Goal: Task Accomplishment & Management: Use online tool/utility

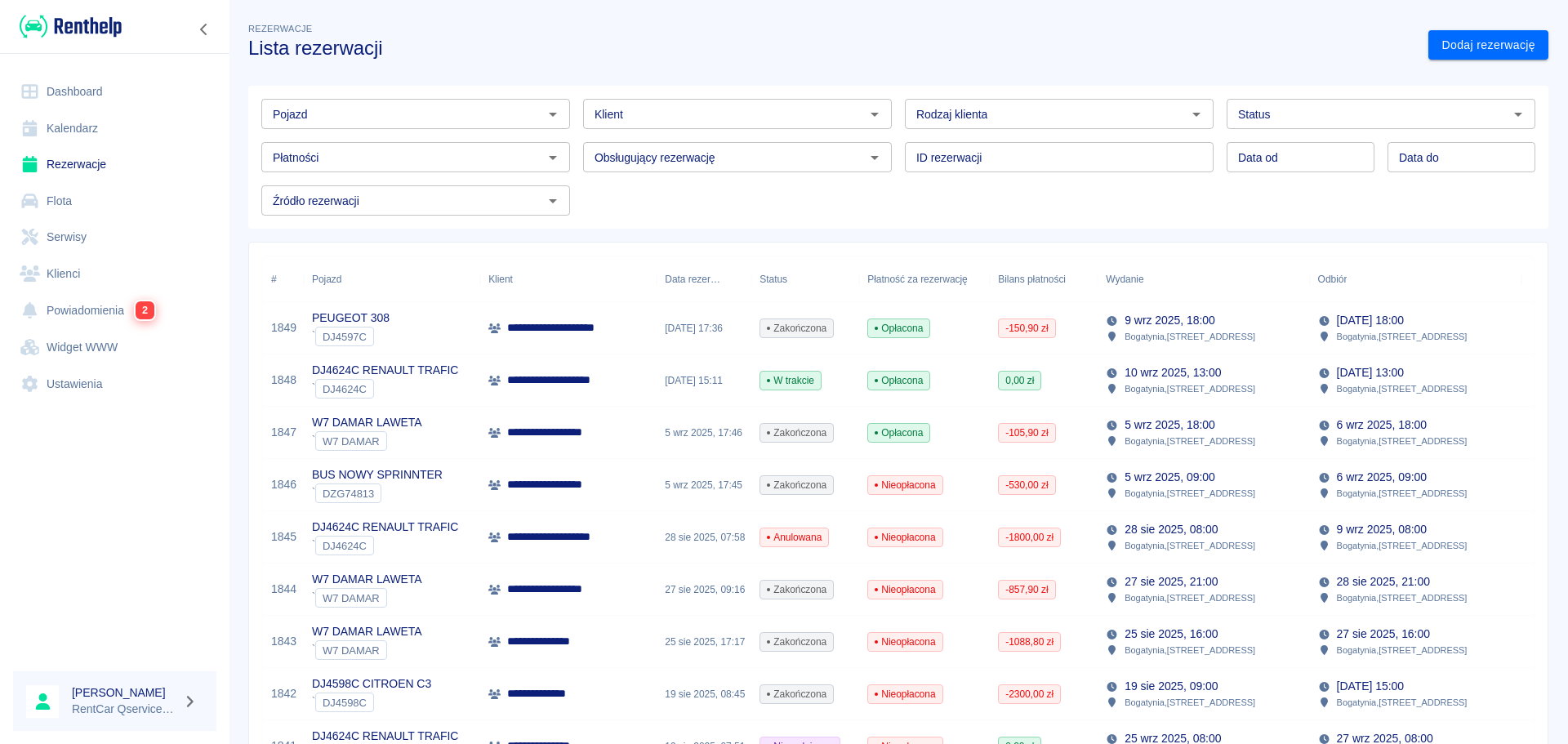
click at [70, 85] on link "Dashboard" at bounding box center [114, 92] width 203 height 37
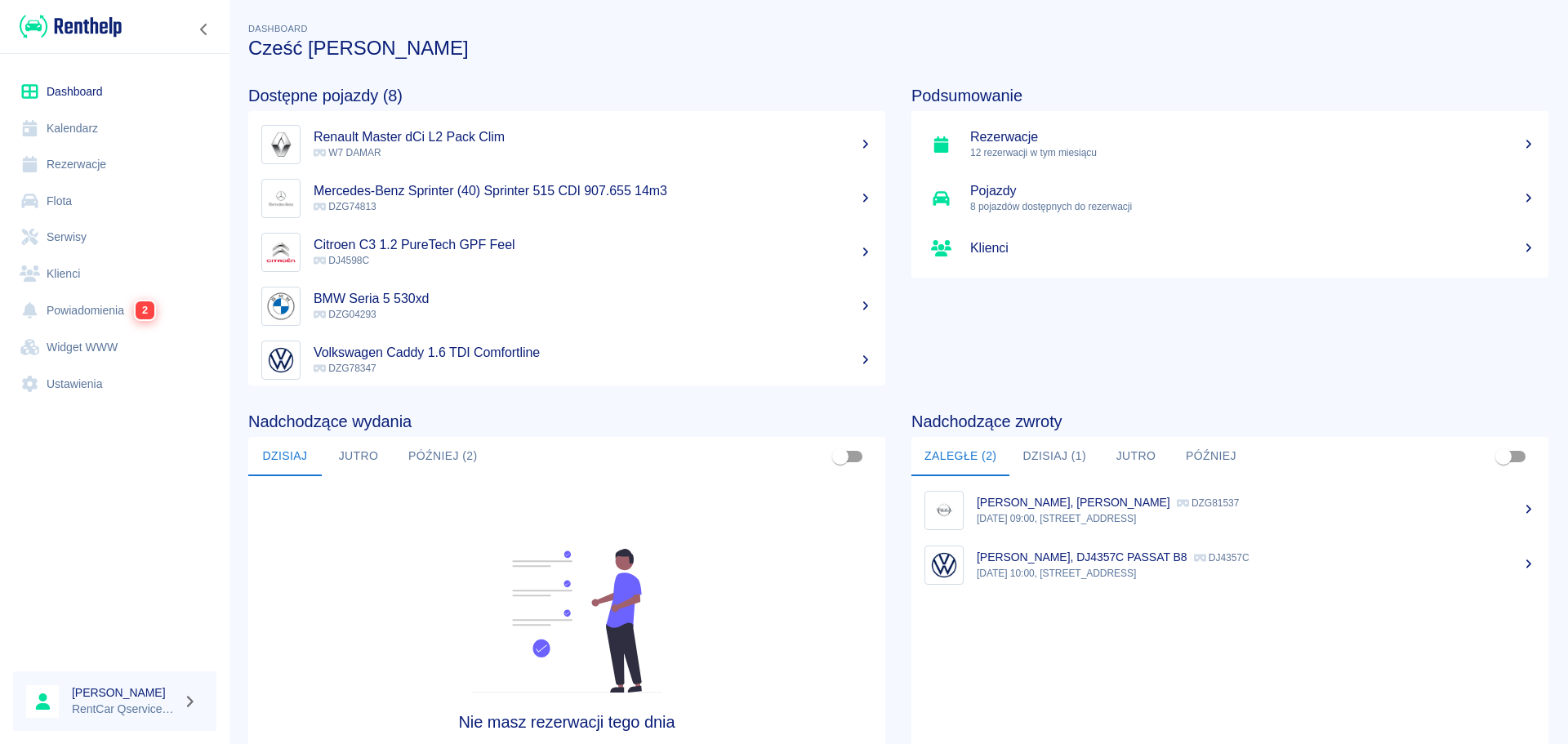
click at [1056, 442] on button "Dzisiaj (1)" at bounding box center [1054, 456] width 90 height 40
click at [1068, 515] on p "13:00, [STREET_ADDRESS]" at bounding box center [1256, 518] width 558 height 15
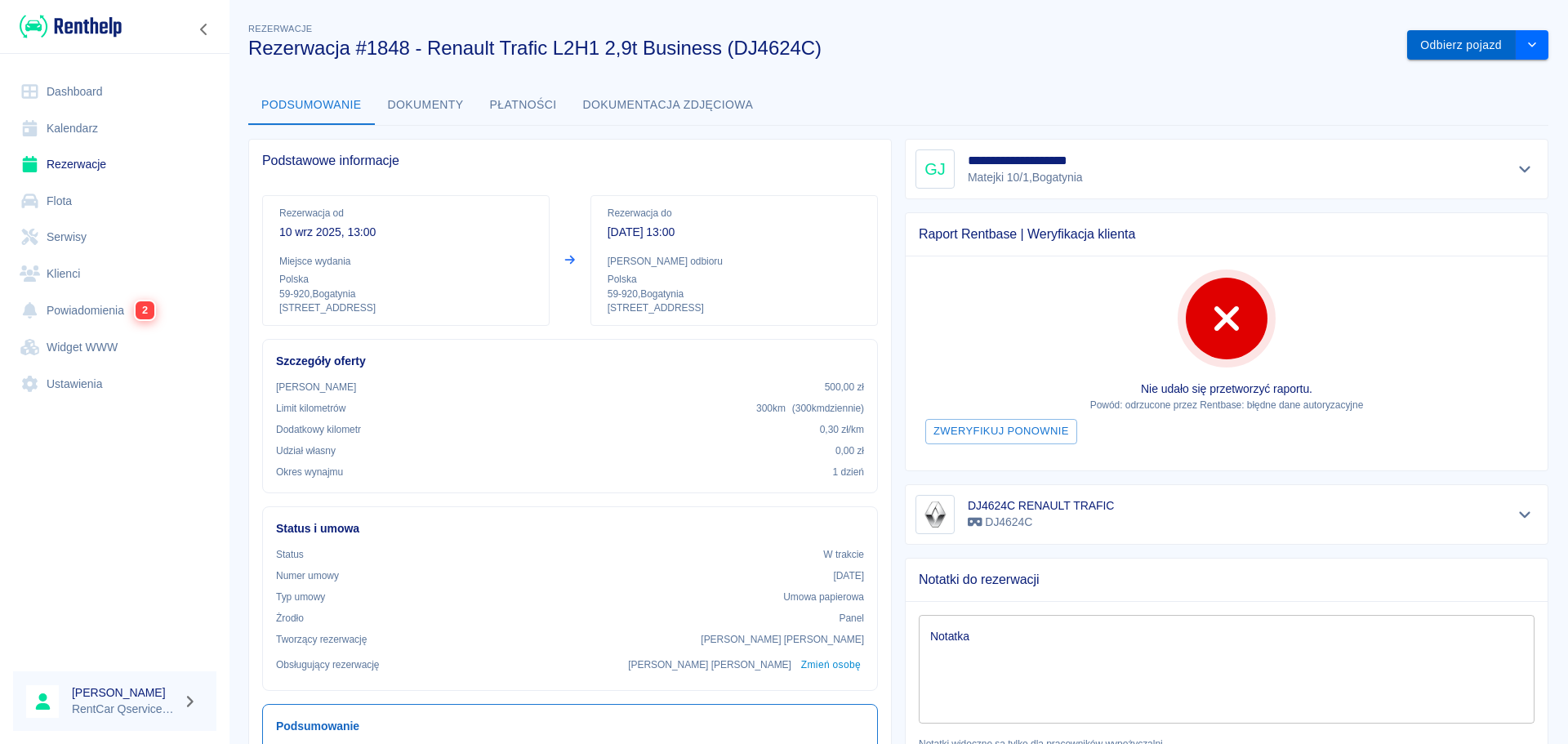
click at [1440, 47] on button "Odbierz pojazd" at bounding box center [1462, 45] width 109 height 30
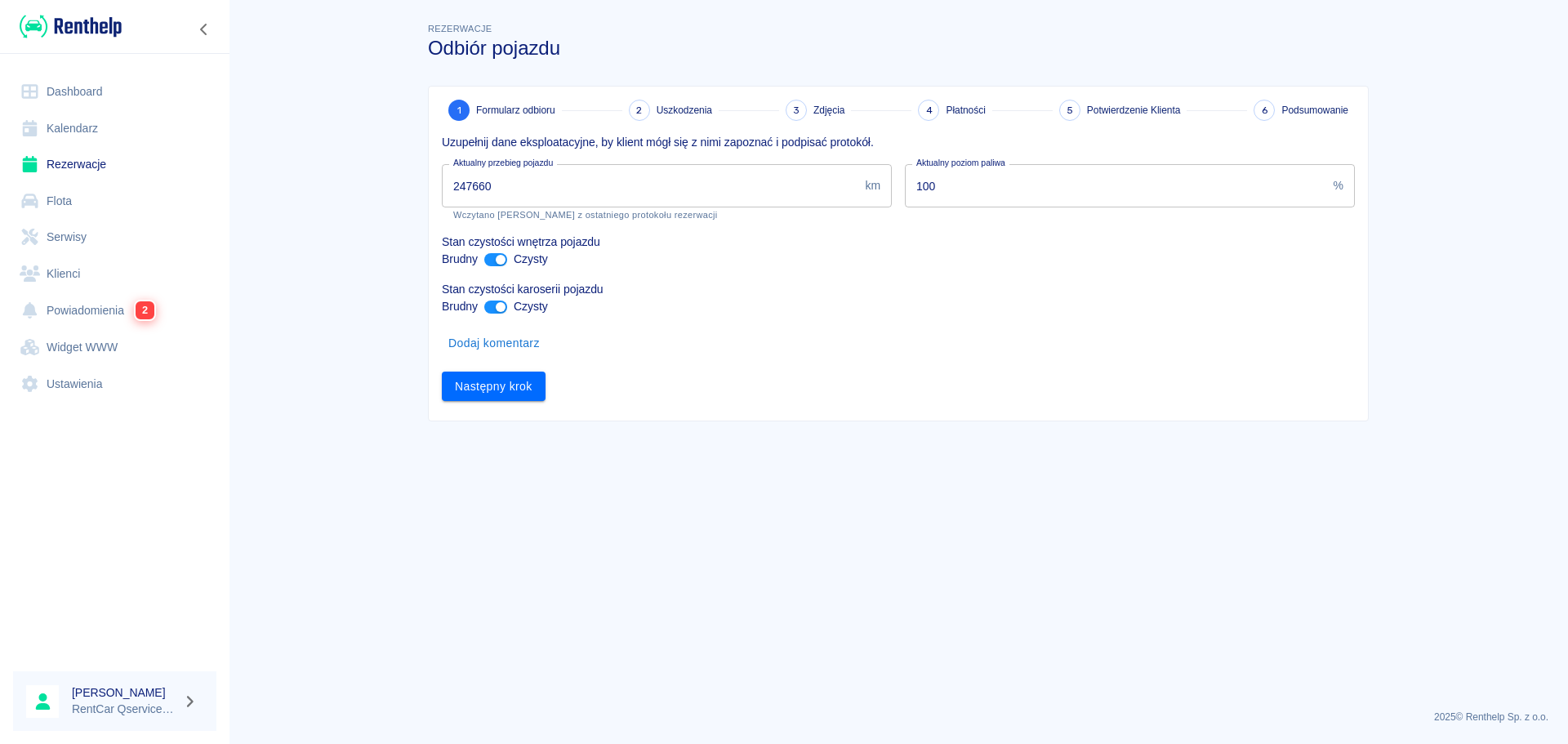
click at [580, 177] on input "247660" at bounding box center [650, 186] width 417 height 43
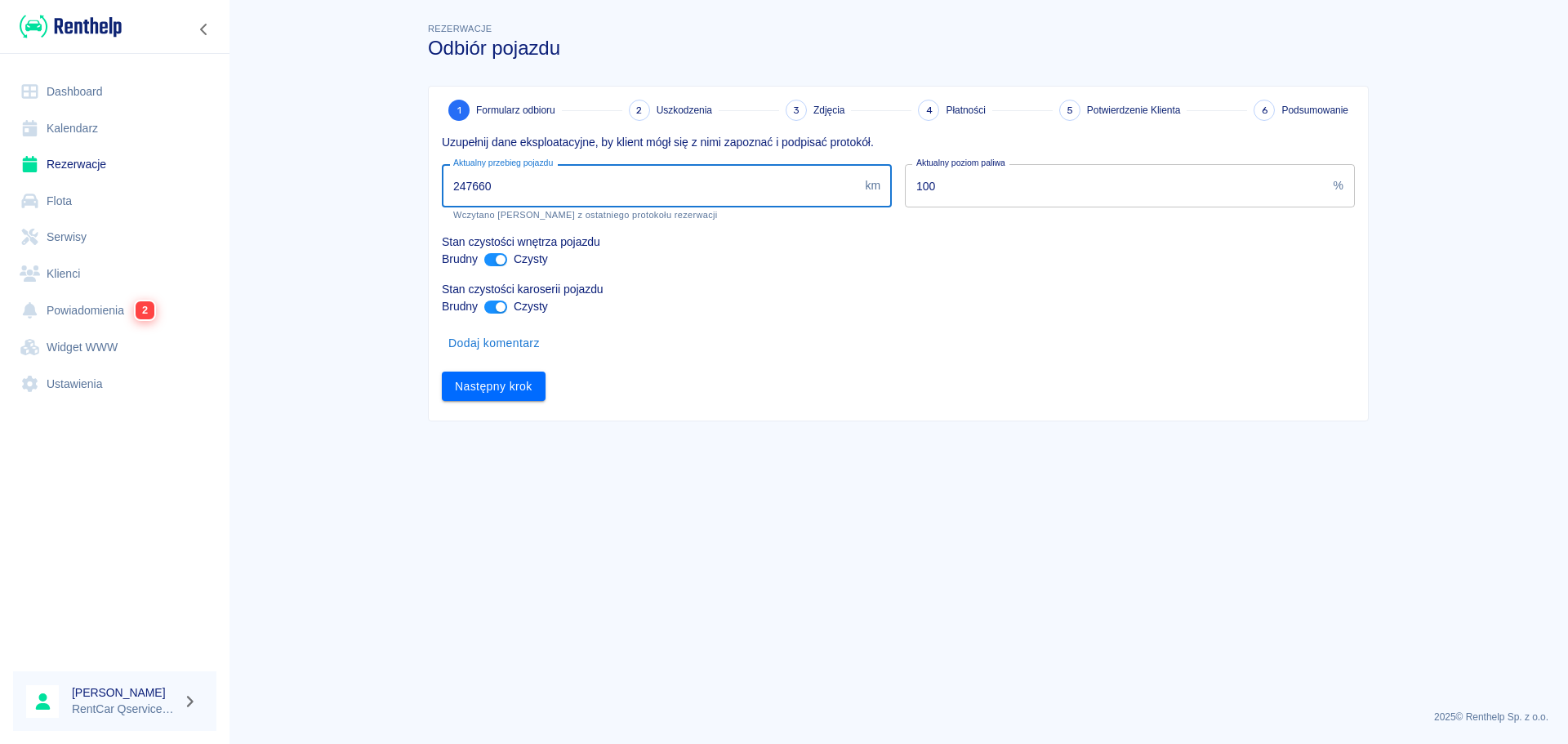
click at [580, 177] on input "247660" at bounding box center [650, 186] width 417 height 43
type input "247847"
drag, startPoint x: 765, startPoint y: 534, endPoint x: 539, endPoint y: 361, distance: 284.6
click at [757, 519] on main "Rezerwacje Odbiór pojazdu 1 Formularz odbioru 2 Uszkodzenia 3 Zdjęcia 4 Płatnoś…" at bounding box center [898, 358] width 1339 height 677
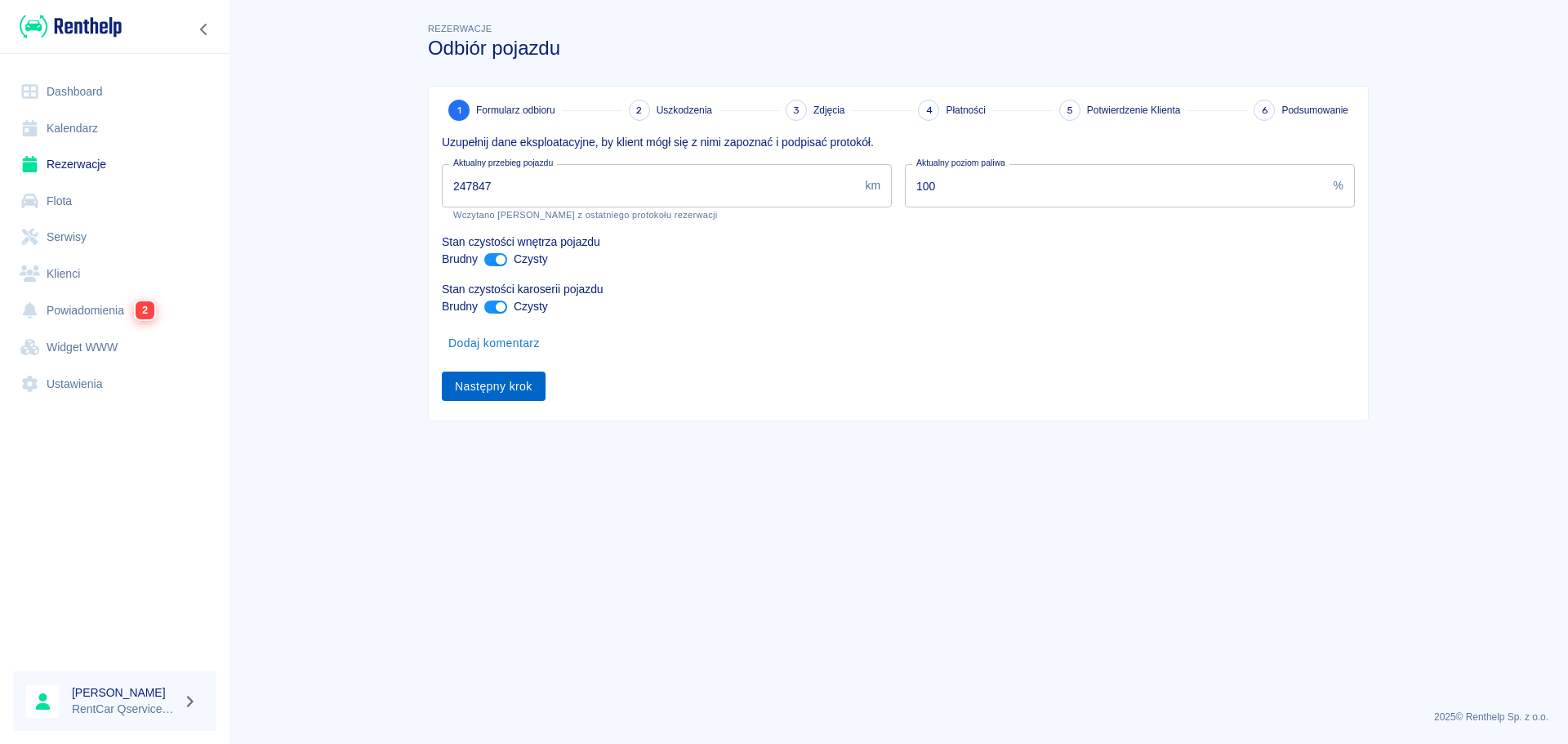
click at [497, 386] on button "Następny krok" at bounding box center [493, 387] width 104 height 30
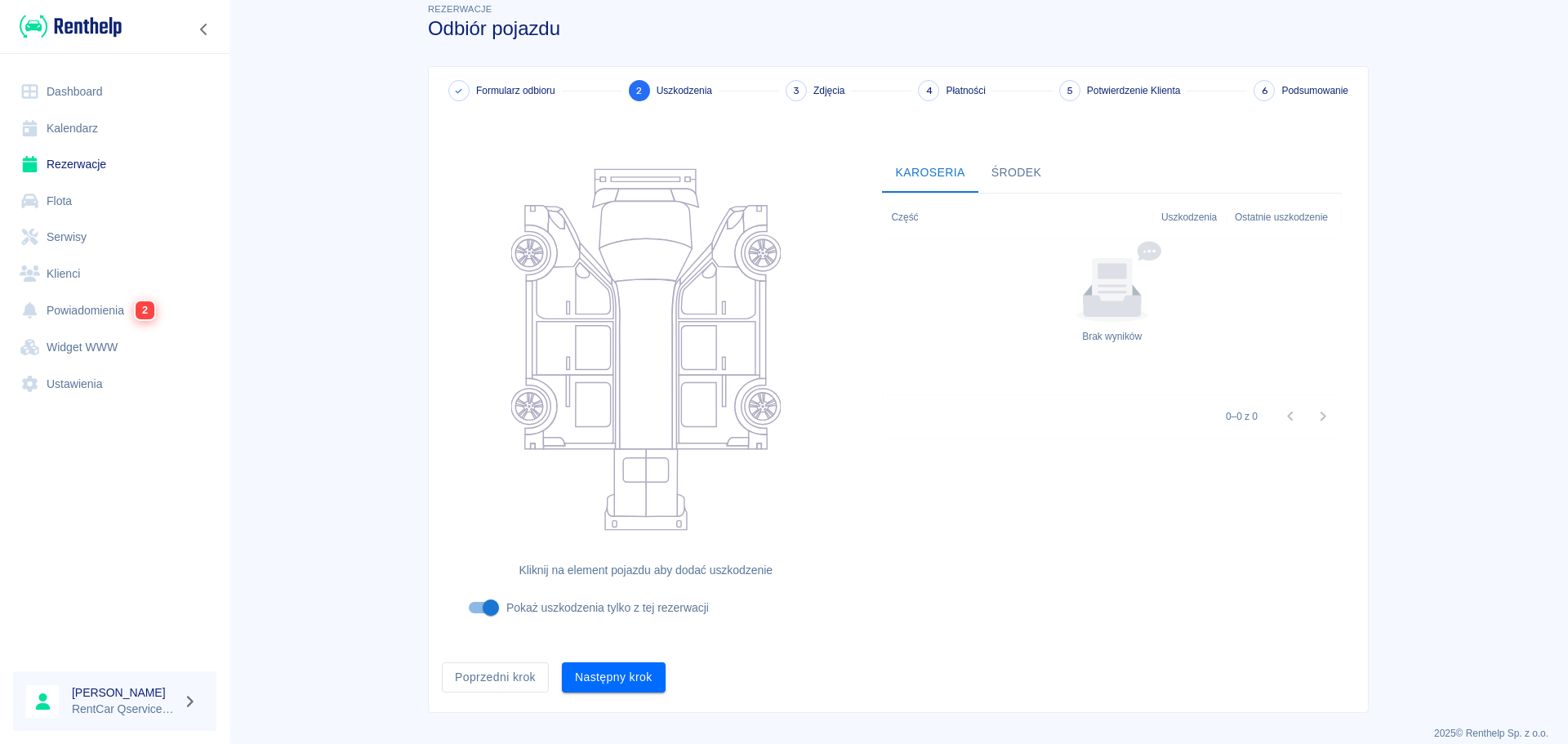
scroll to position [36, 0]
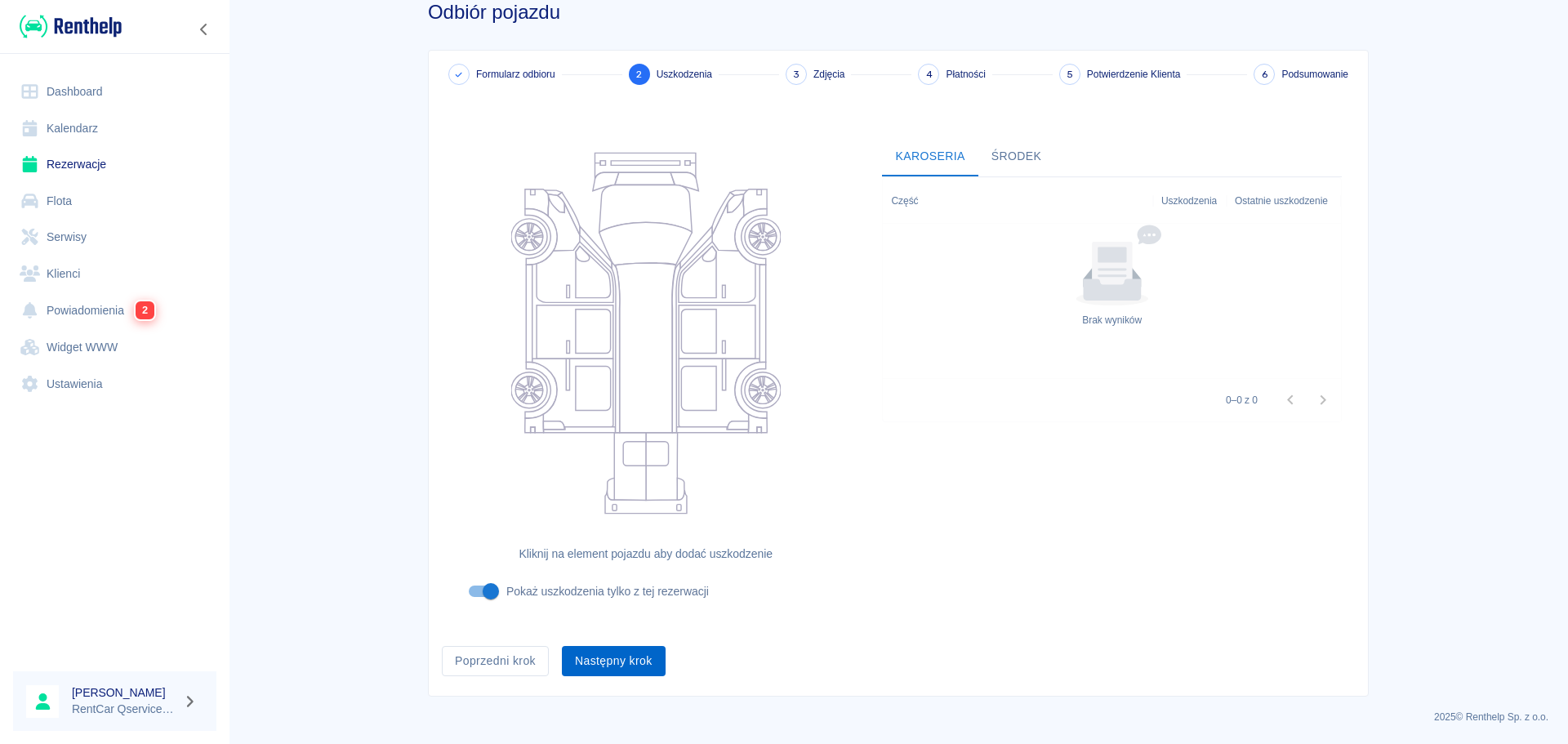
click at [640, 671] on button "Następny krok" at bounding box center [614, 661] width 104 height 30
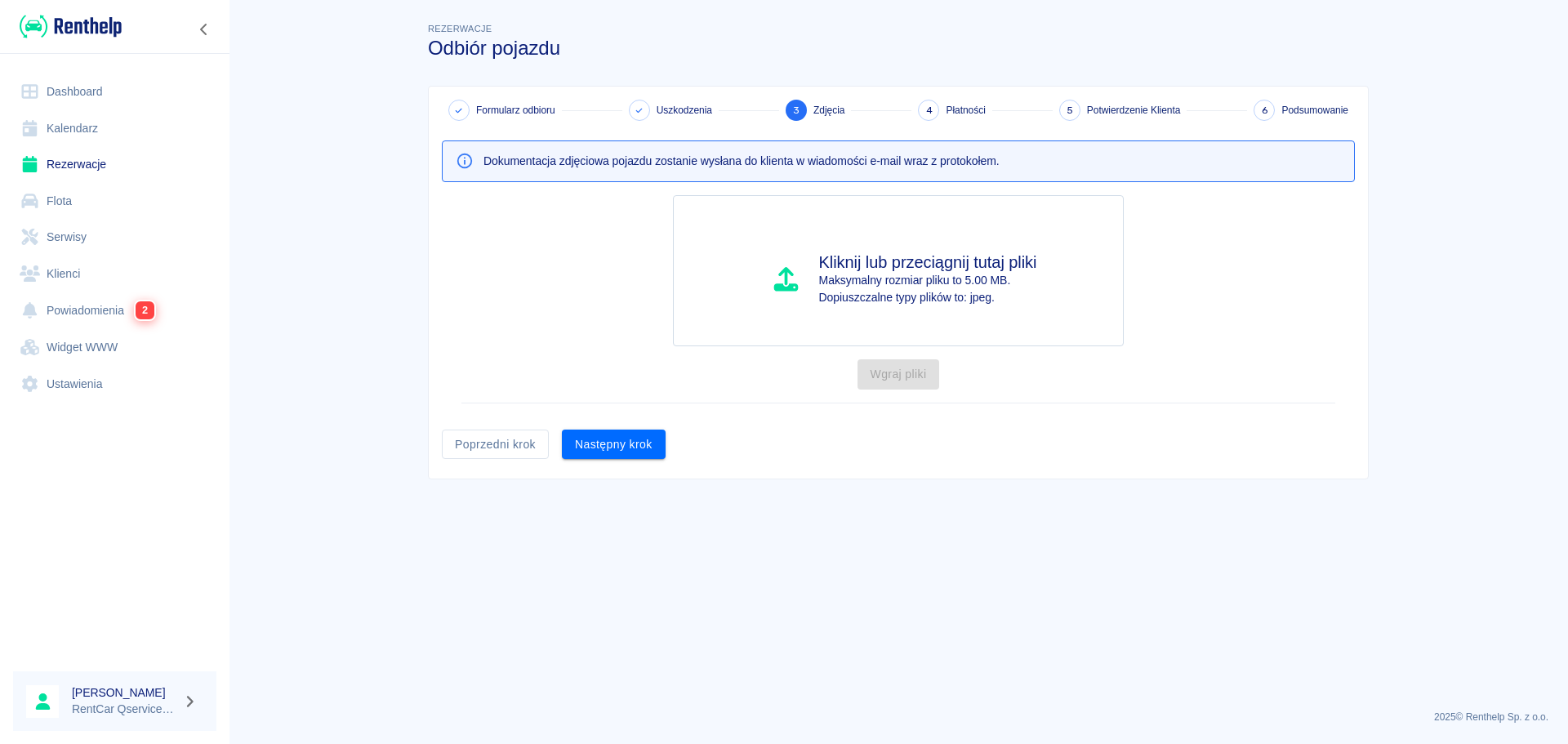
scroll to position [0, 0]
click at [603, 441] on button "Następny krok" at bounding box center [614, 445] width 104 height 30
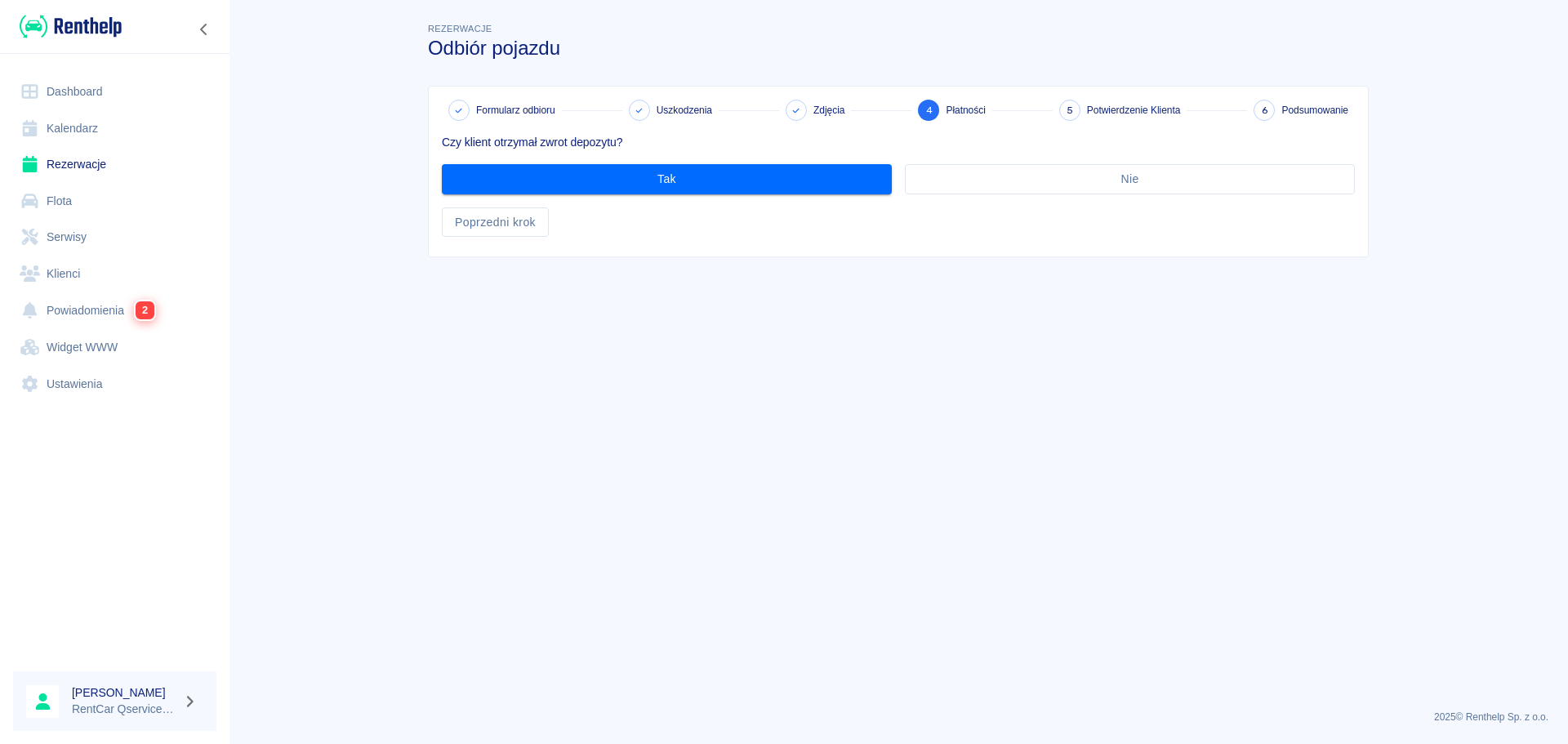
drag, startPoint x: 519, startPoint y: 229, endPoint x: 704, endPoint y: 182, distance: 190.9
click at [747, 350] on main "Rezerwacje Odbiór pojazdu Formularz odbioru Uszkodzenia Zdjęcia 4 Płatności 5 P…" at bounding box center [898, 358] width 1339 height 677
click at [704, 179] on button "Tak" at bounding box center [667, 179] width 450 height 30
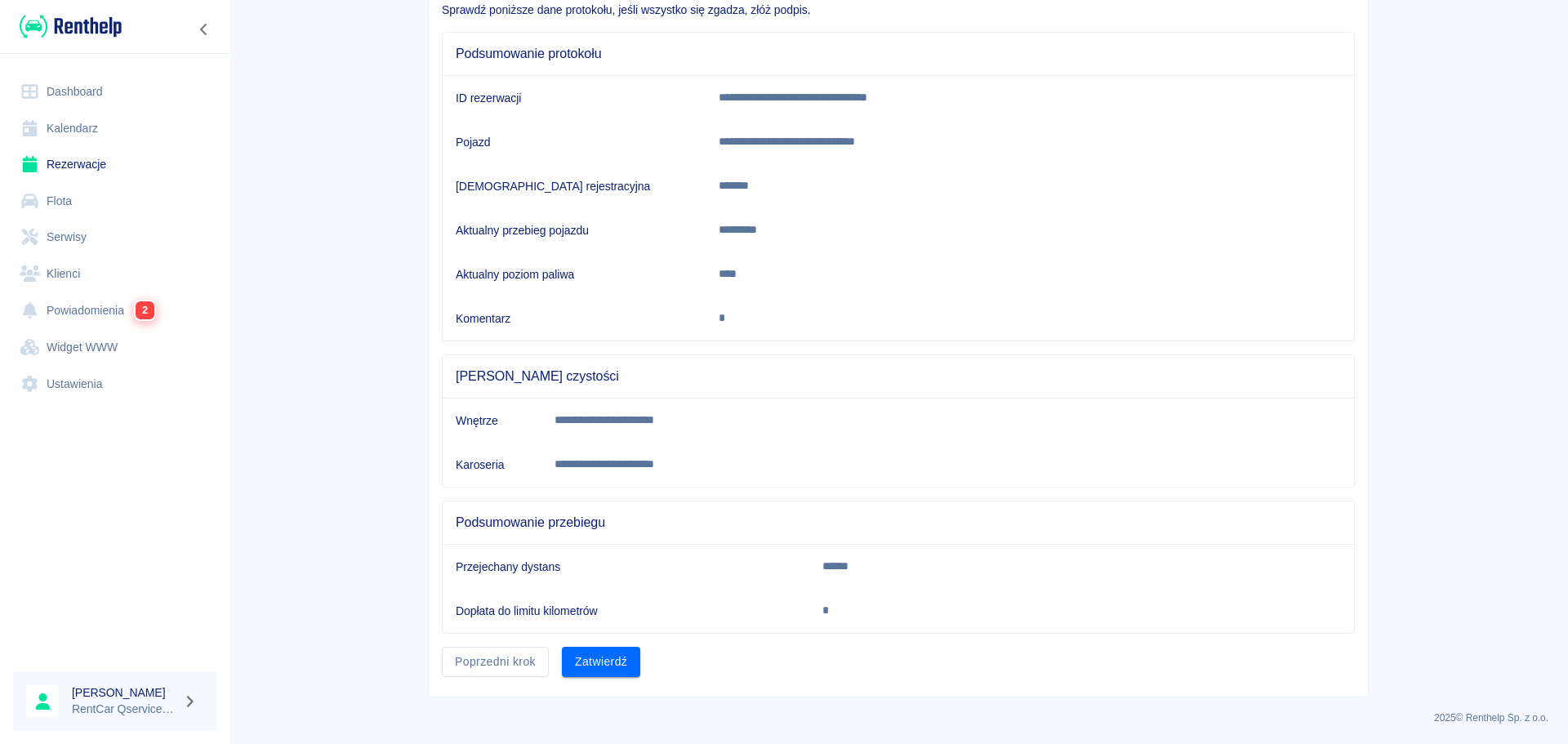
scroll to position [133, 0]
click at [606, 649] on button "Zatwierdź" at bounding box center [601, 661] width 78 height 30
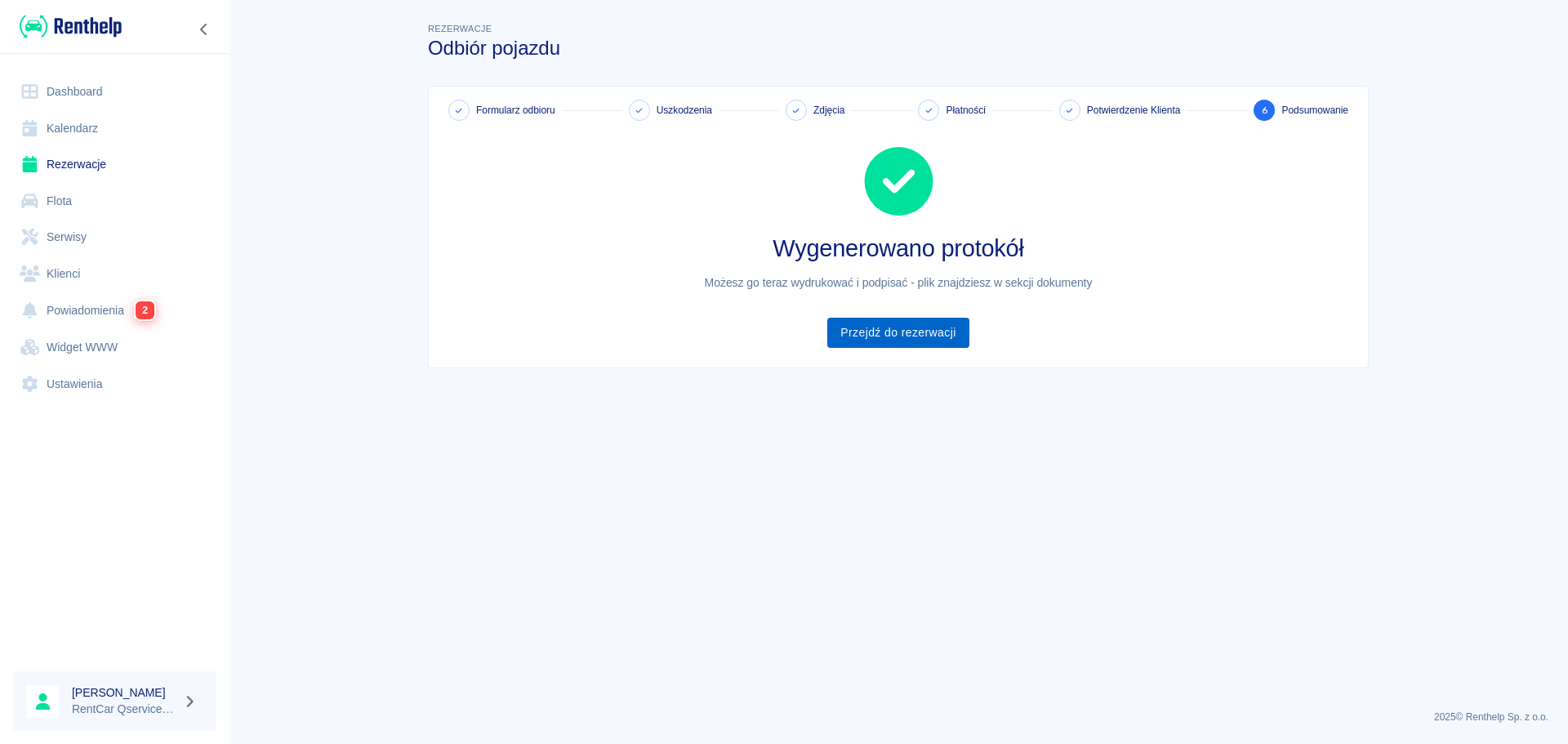
click at [912, 324] on link "Przejdź do rezerwacji" at bounding box center [898, 332] width 142 height 30
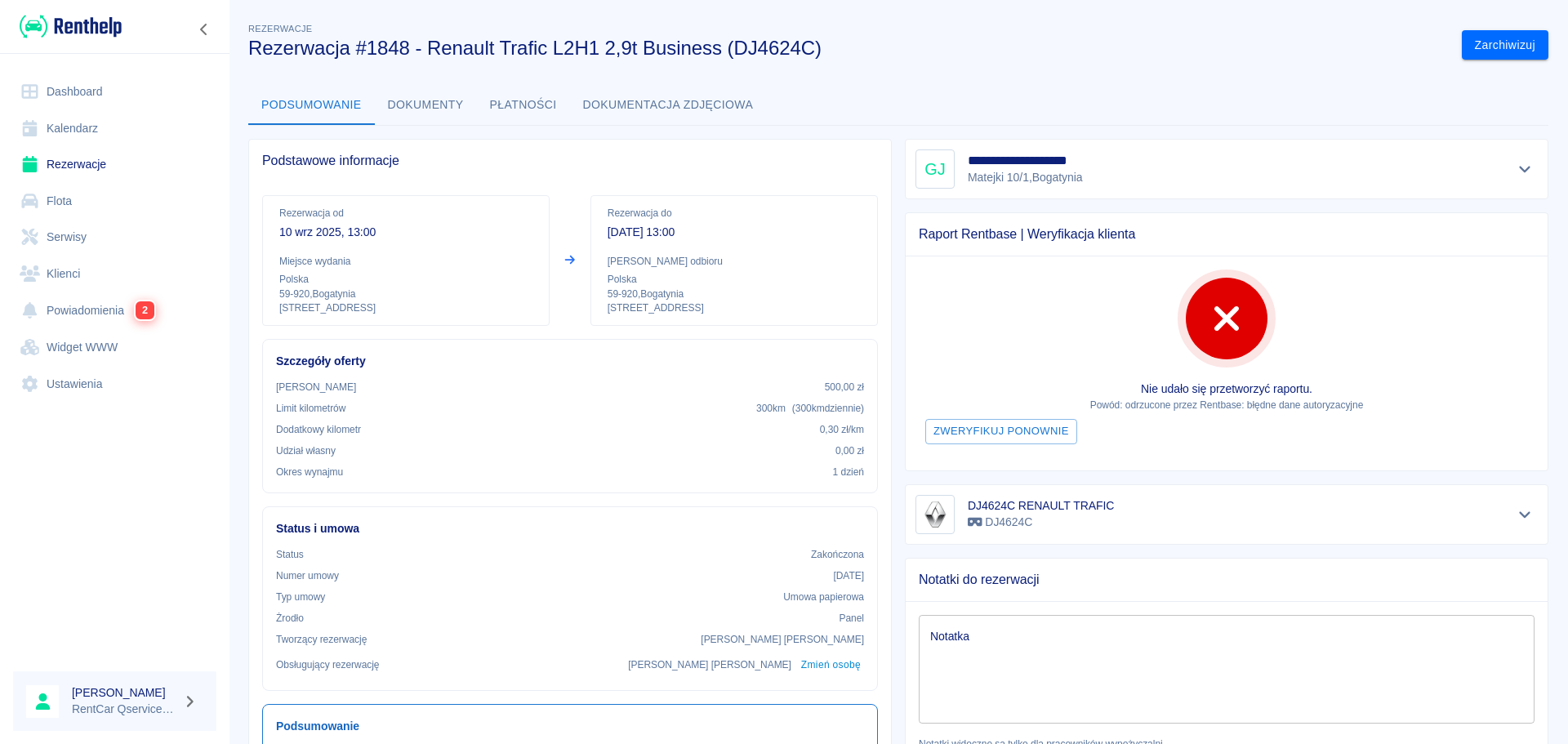
click at [405, 102] on button "Dokumenty" at bounding box center [426, 106] width 102 height 40
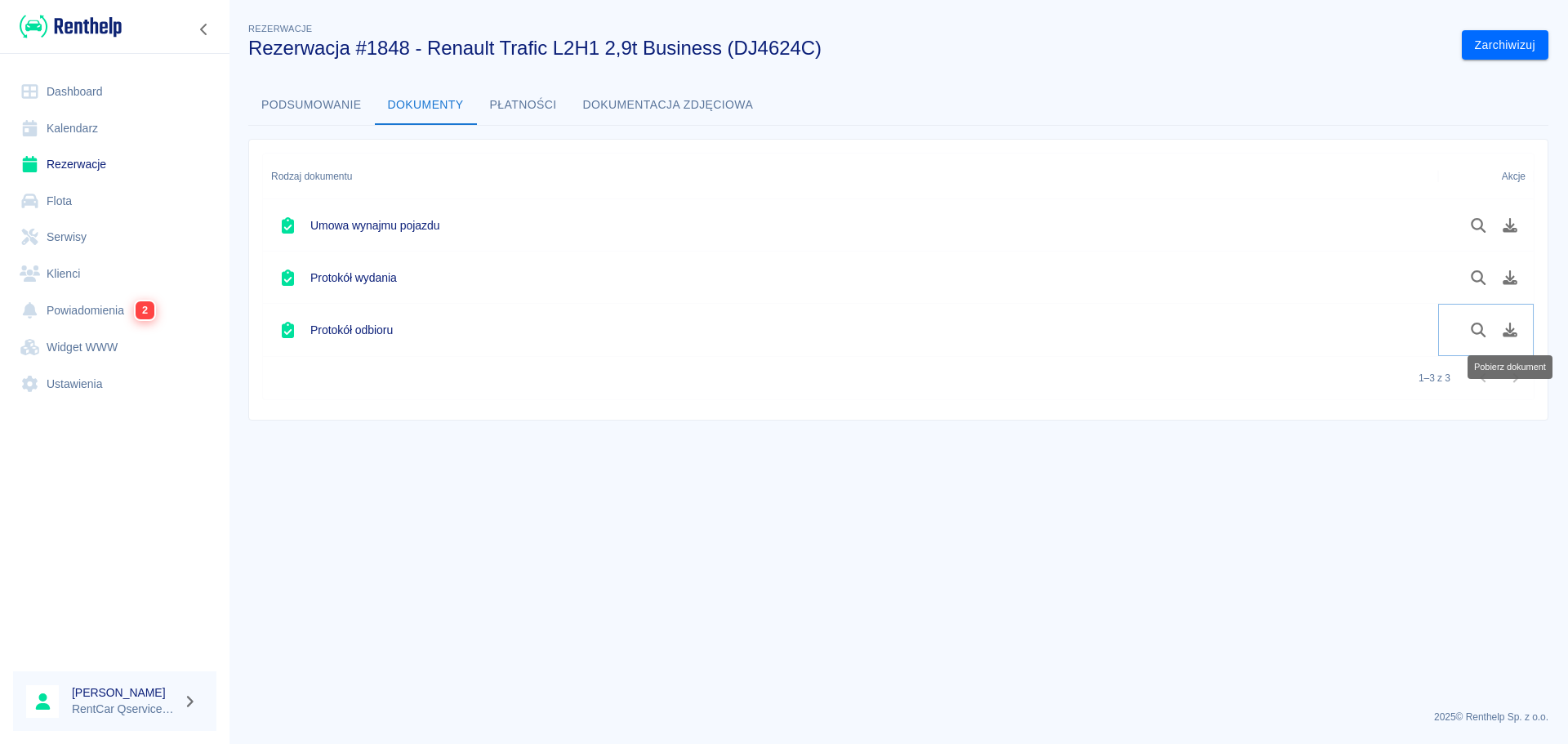
click at [1516, 338] on button "Pobierz dokument" at bounding box center [1511, 330] width 32 height 28
click at [87, 91] on link "Dashboard" at bounding box center [114, 92] width 203 height 37
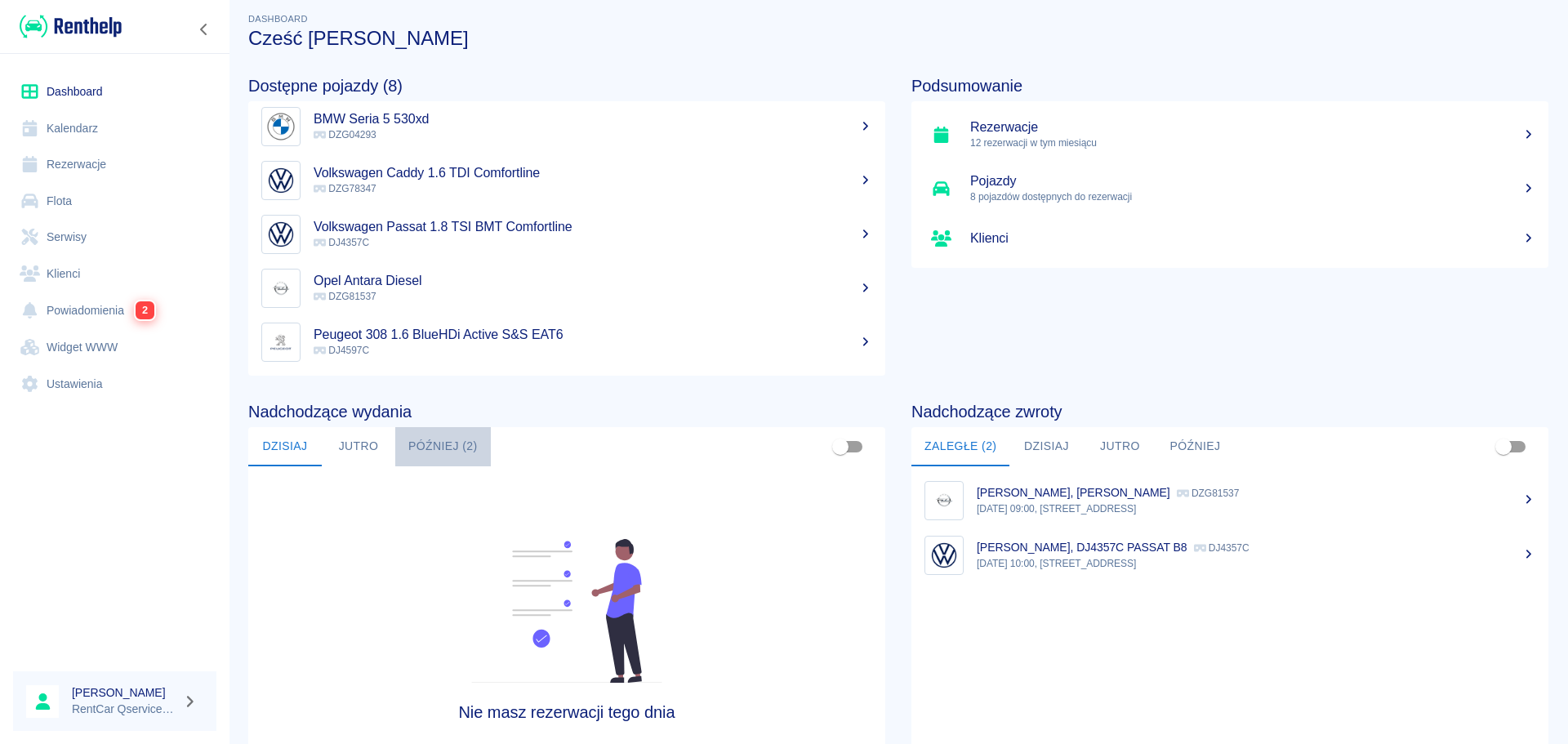
scroll to position [11, 0]
click at [448, 443] on button "Później (2)" at bounding box center [443, 446] width 96 height 40
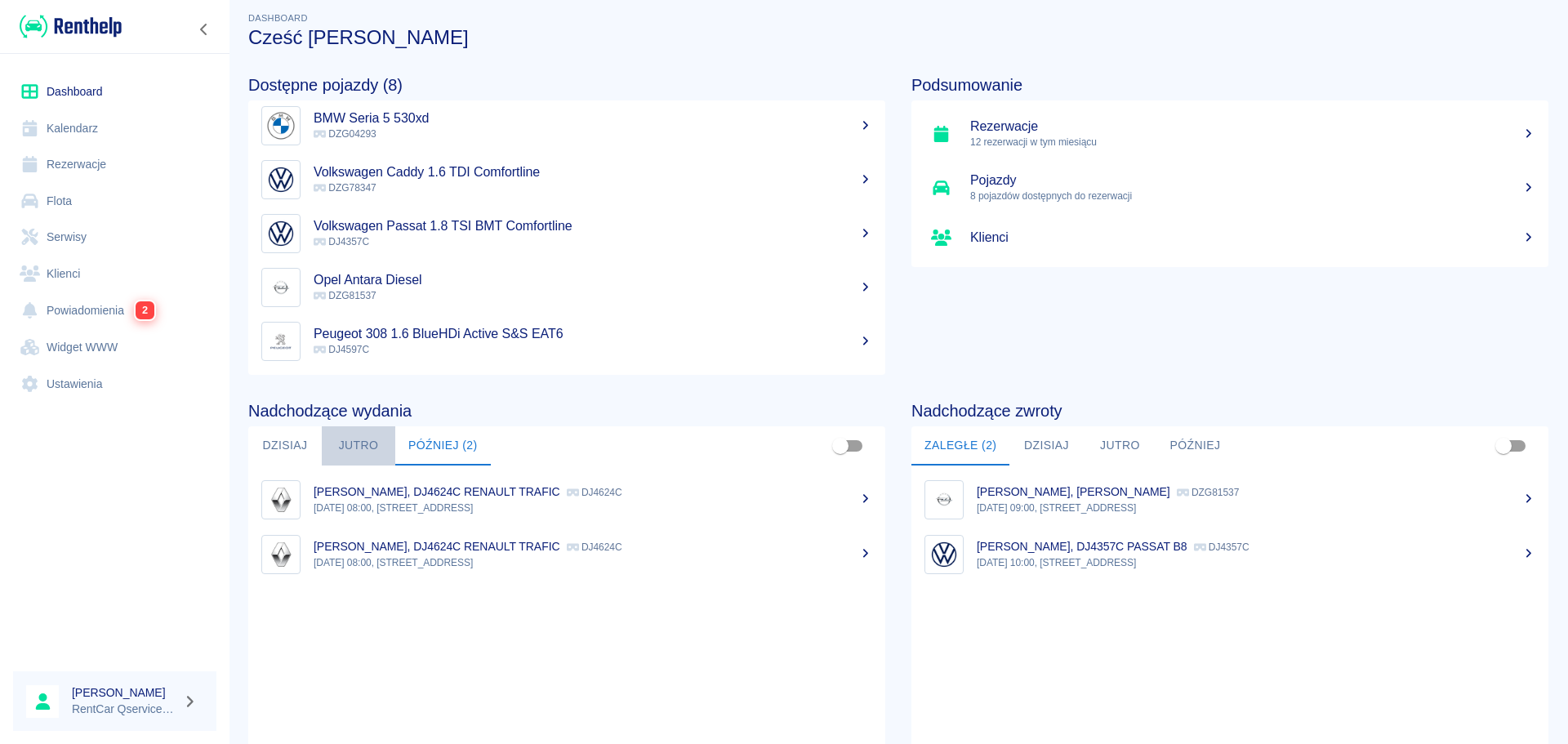
click at [364, 442] on button "Jutro" at bounding box center [359, 446] width 74 height 40
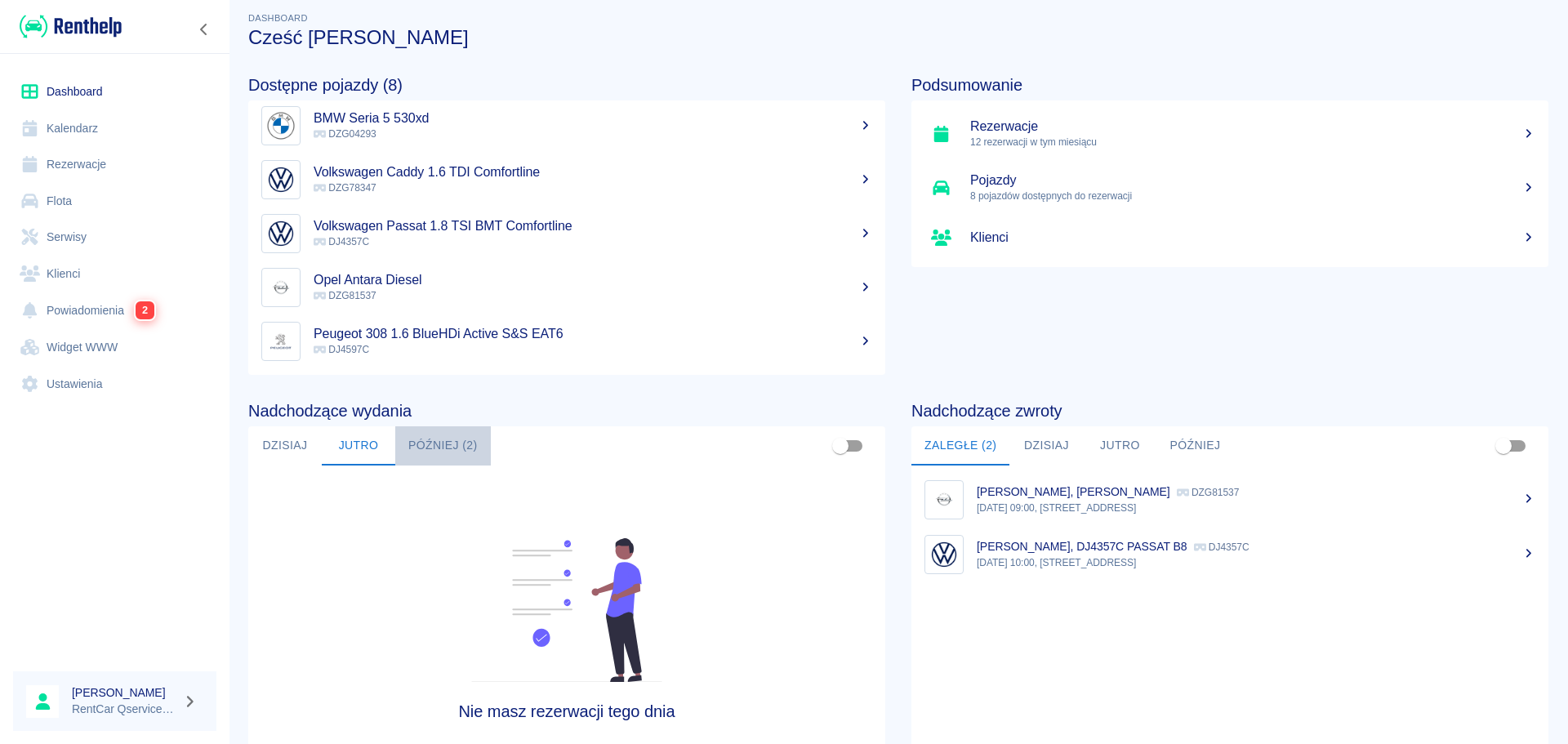
click at [476, 442] on button "Później (2)" at bounding box center [443, 446] width 96 height 40
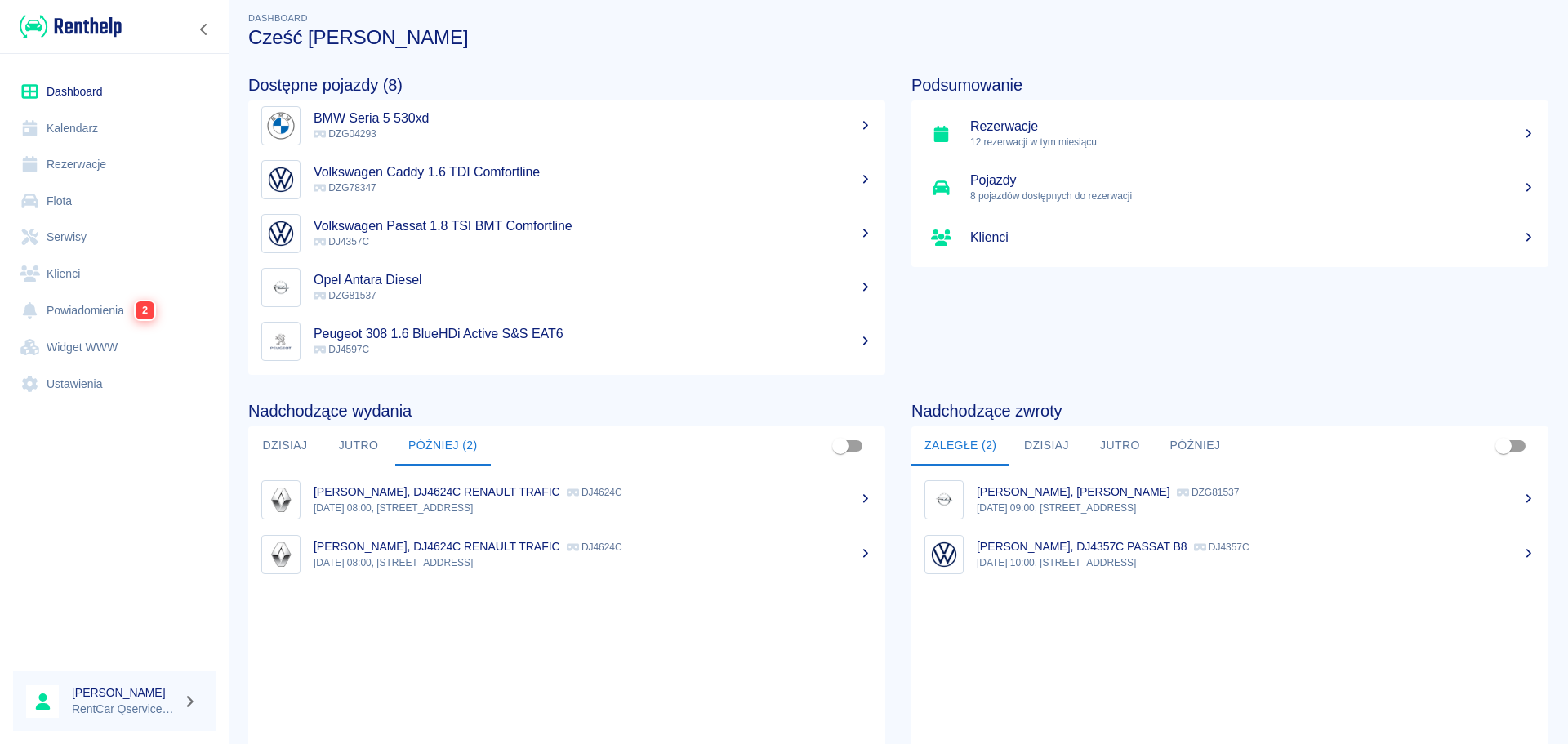
click at [283, 438] on button "Dzisiaj" at bounding box center [285, 446] width 74 height 40
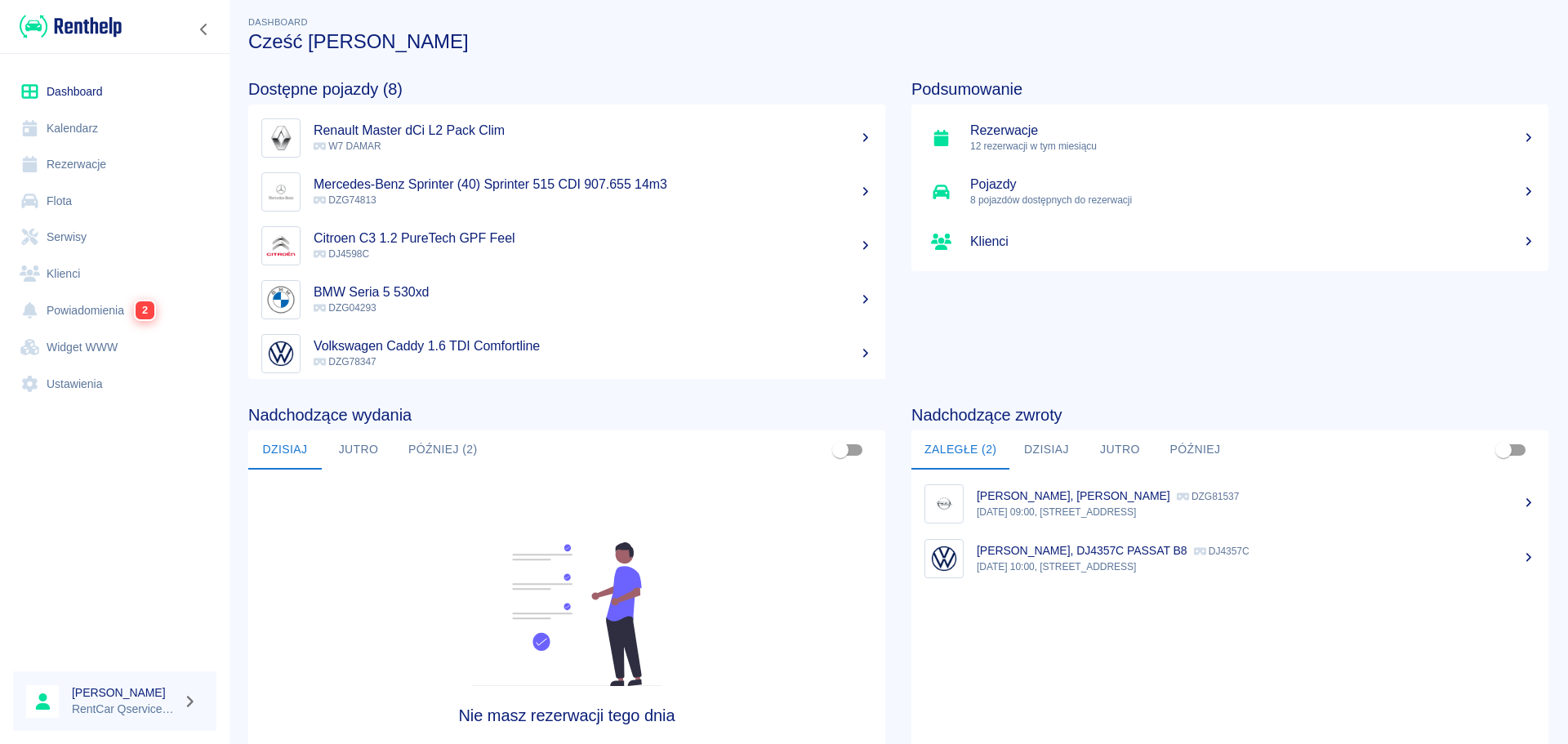
scroll to position [0, 0]
